Goal: Task Accomplishment & Management: Use online tool/utility

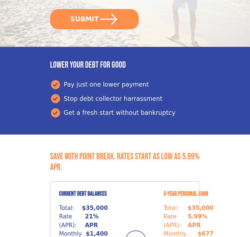
scroll to position [231, 0]
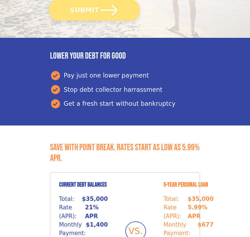
click at [94, 10] on button "SUBMIT" at bounding box center [94, 10] width 90 height 21
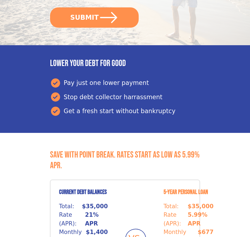
scroll to position [231, 0]
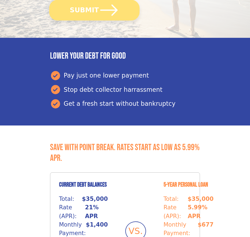
click at [94, 10] on button "SUBMIT" at bounding box center [94, 10] width 90 height 21
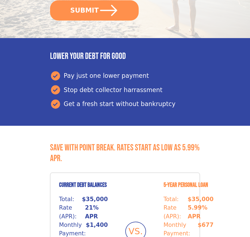
scroll to position [231, 0]
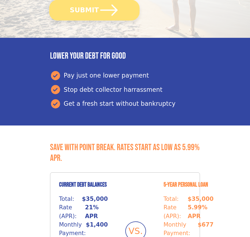
click at [94, 10] on button "SUBMIT" at bounding box center [94, 10] width 90 height 21
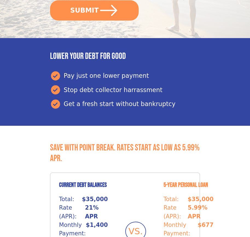
scroll to position [231, 0]
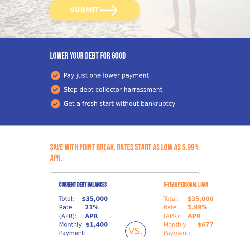
click at [94, 10] on button "SUBMIT" at bounding box center [94, 10] width 90 height 21
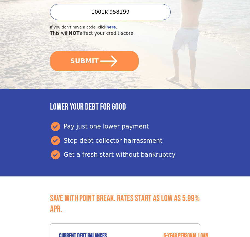
scroll to position [231, 0]
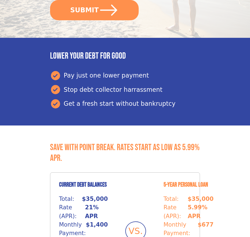
click at [94, 10] on button "SUBMIT" at bounding box center [94, 10] width 89 height 20
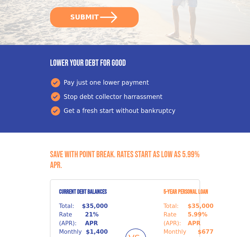
scroll to position [231, 0]
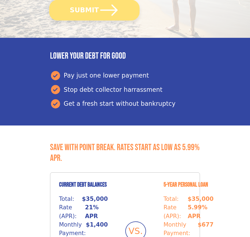
click at [94, 10] on button "SUBMIT" at bounding box center [94, 10] width 90 height 21
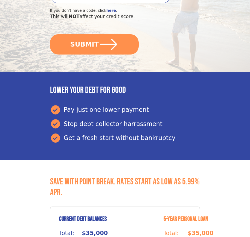
scroll to position [231, 0]
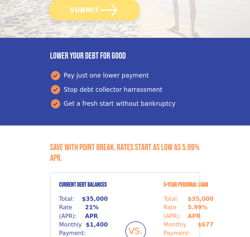
click at [94, 10] on button "SUBMIT" at bounding box center [94, 10] width 90 height 21
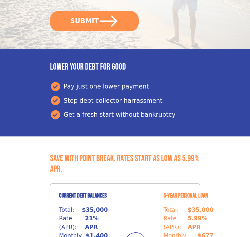
scroll to position [231, 0]
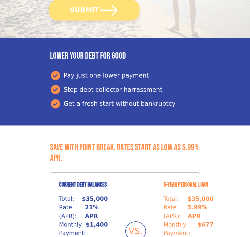
click at [94, 10] on button "SUBMIT" at bounding box center [94, 10] width 90 height 21
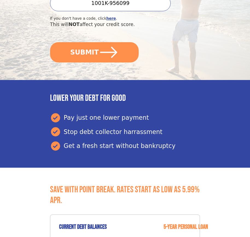
scroll to position [231, 0]
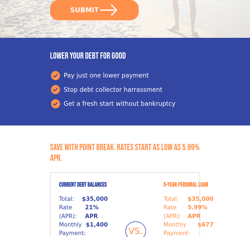
click at [94, 10] on button "SUBMIT" at bounding box center [94, 10] width 89 height 20
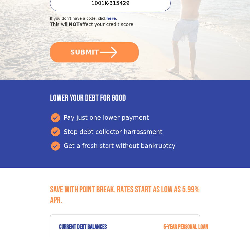
scroll to position [231, 0]
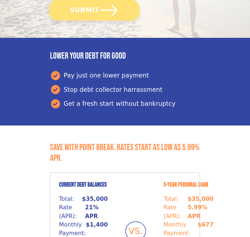
click at [94, 10] on button "SUBMIT" at bounding box center [94, 10] width 90 height 21
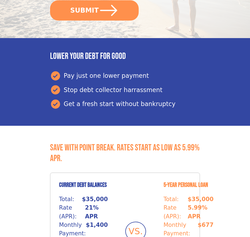
scroll to position [231, 0]
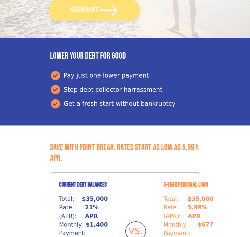
click at [94, 10] on button "SUBMIT" at bounding box center [94, 10] width 90 height 21
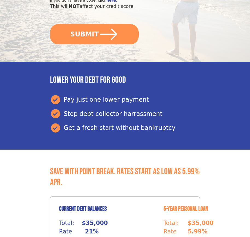
scroll to position [231, 0]
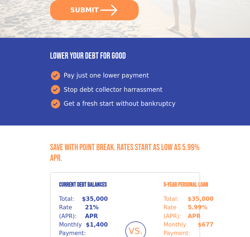
click at [94, 10] on button "SUBMIT" at bounding box center [94, 10] width 89 height 20
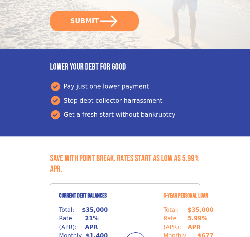
scroll to position [231, 0]
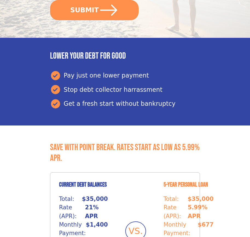
click at [94, 10] on button "SUBMIT" at bounding box center [94, 10] width 89 height 20
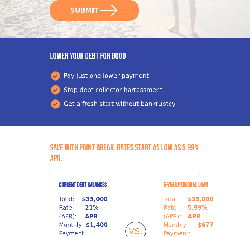
scroll to position [231, 0]
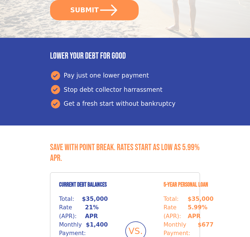
click at [94, 10] on button "SUBMIT" at bounding box center [94, 10] width 89 height 20
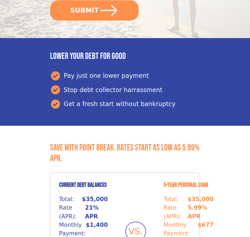
scroll to position [231, 0]
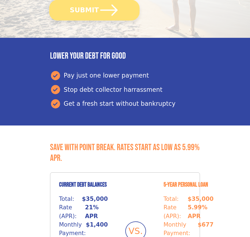
click at [94, 10] on button "SUBMIT" at bounding box center [94, 10] width 90 height 21
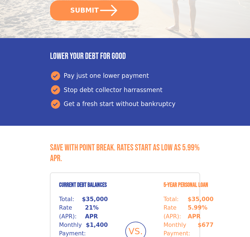
scroll to position [231, 0]
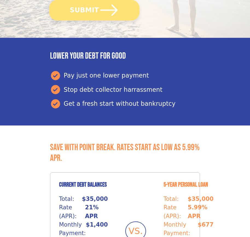
click at [94, 10] on button "SUBMIT" at bounding box center [94, 10] width 90 height 21
